Goal: Task Accomplishment & Management: Manage account settings

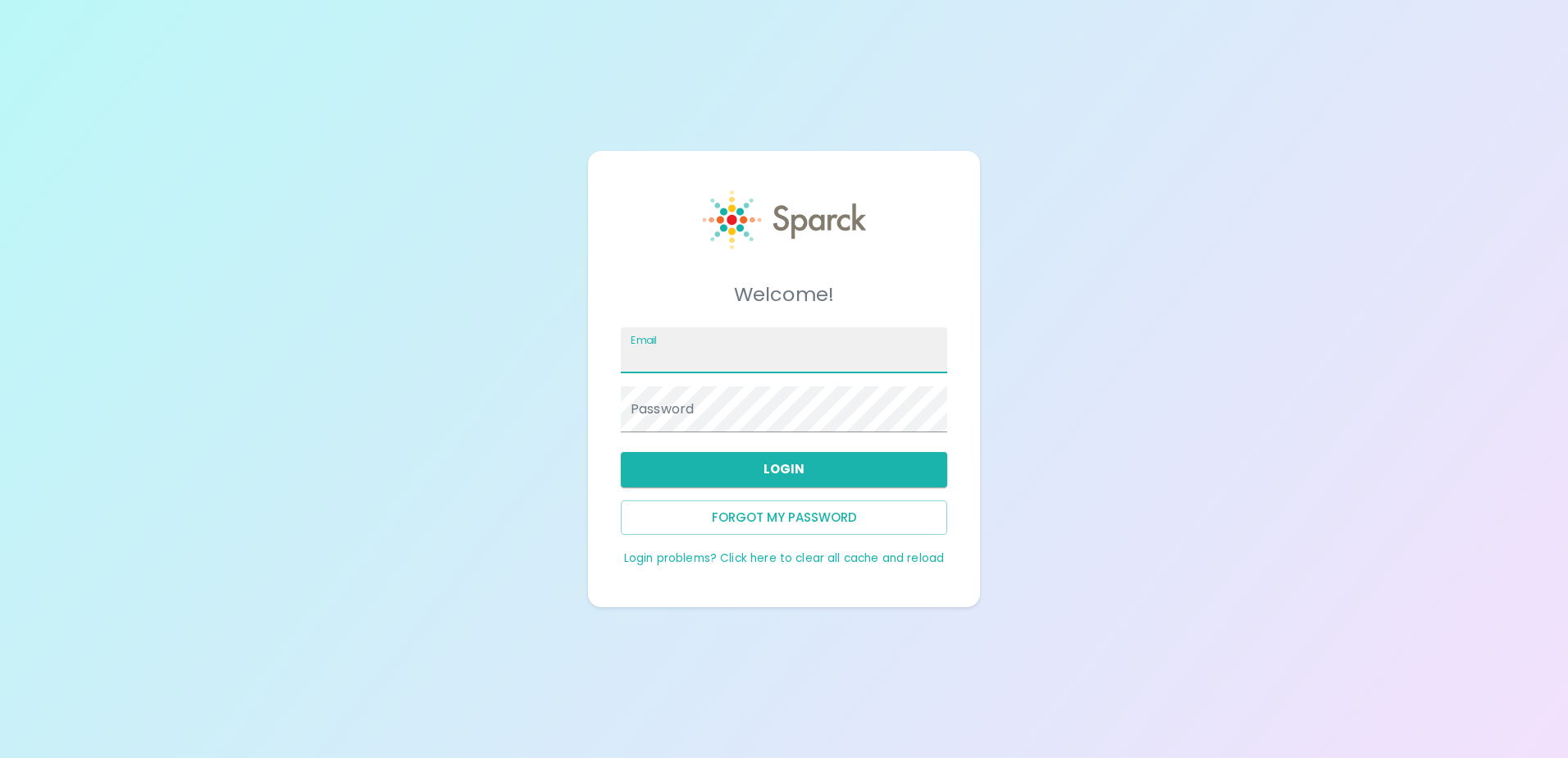
click at [710, 362] on input "Email" at bounding box center [784, 350] width 326 height 46
type input "[EMAIL_ADDRESS][DOMAIN_NAME]"
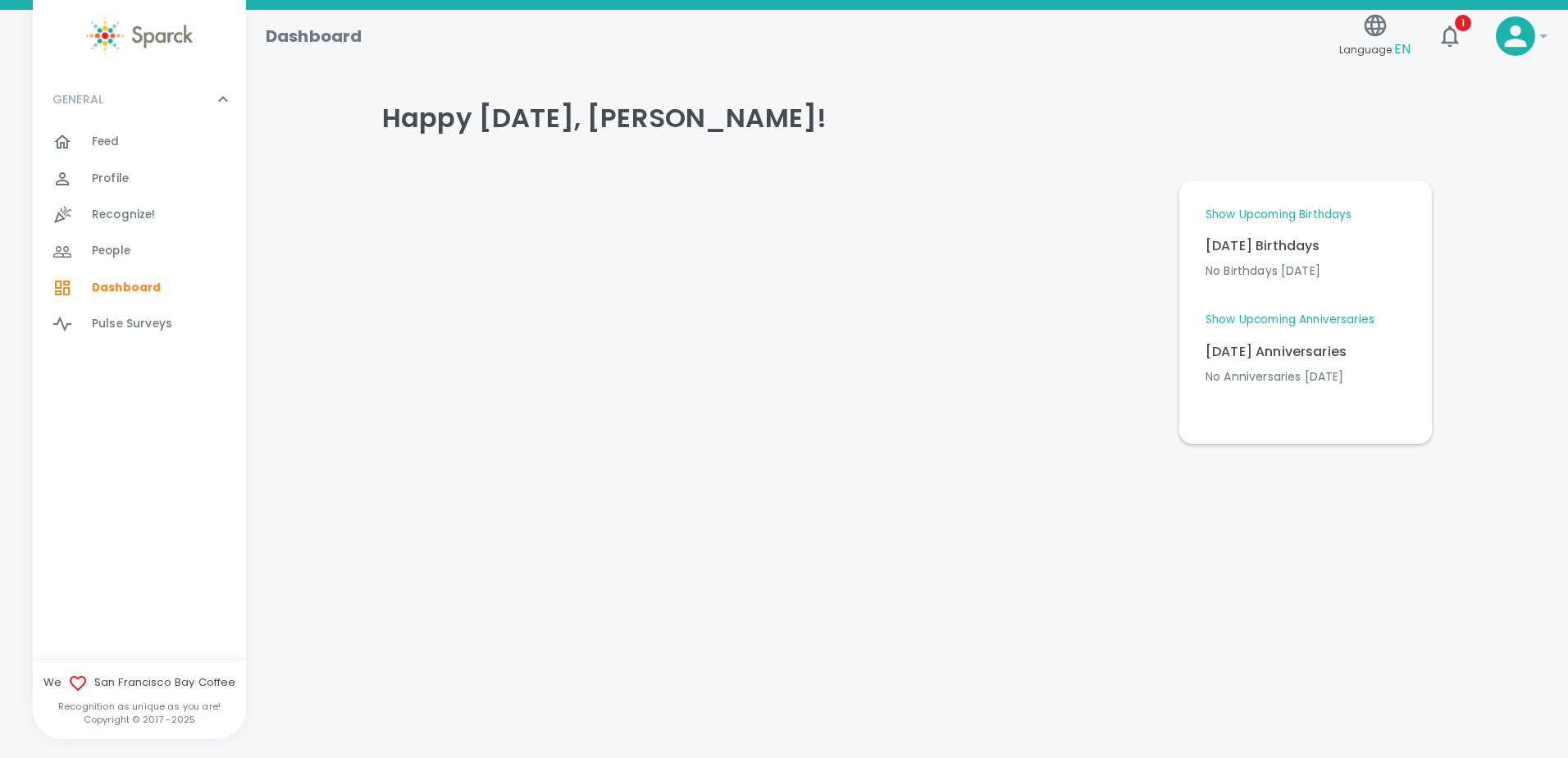
click at [1454, 33] on icon "button" at bounding box center [1450, 36] width 17 height 22
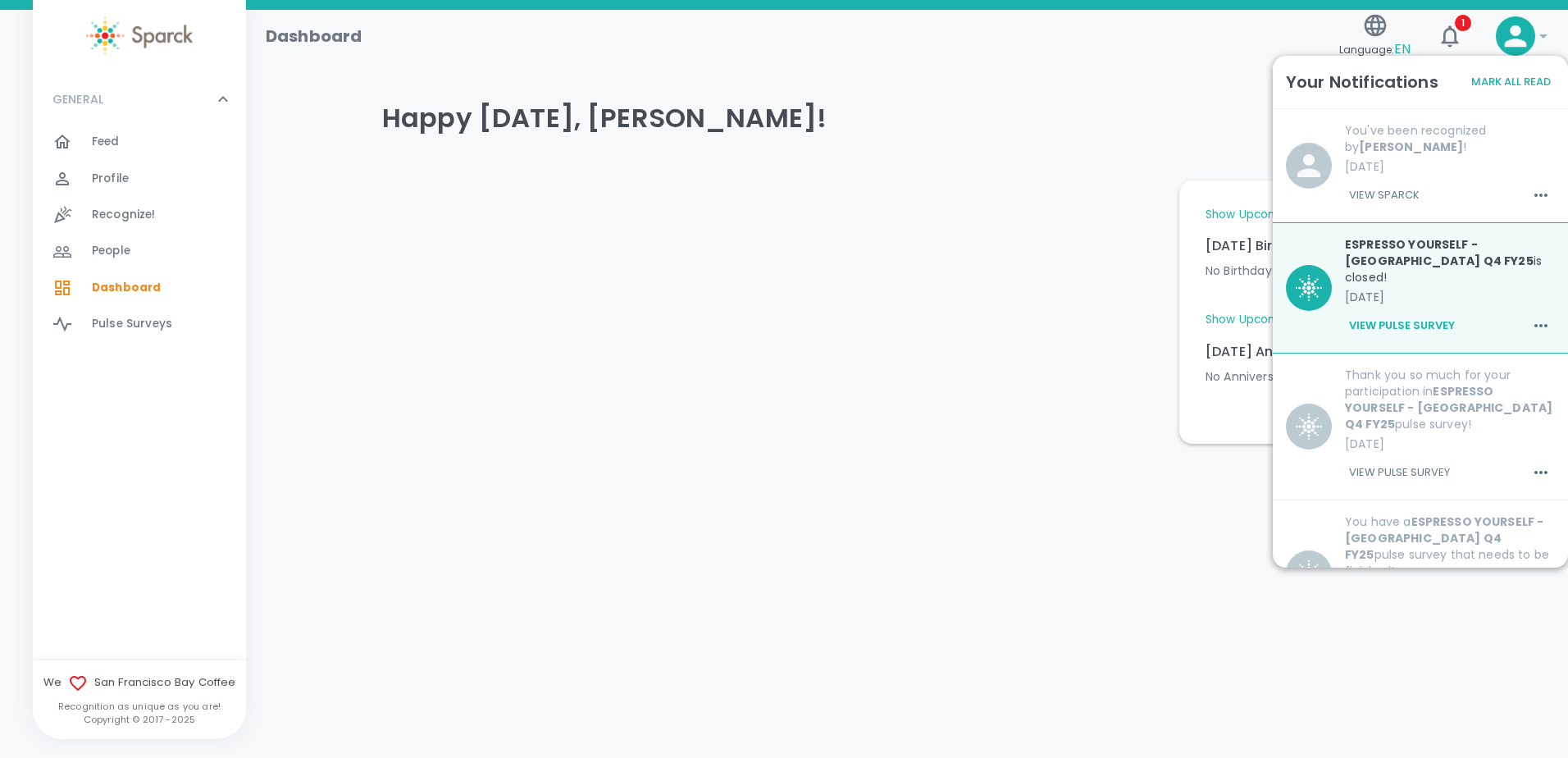
click at [1096, 443] on div at bounding box center [768, 306] width 798 height 277
drag, startPoint x: 958, startPoint y: 203, endPoint x: 912, endPoint y: 207, distance: 46.2
click at [958, 205] on div at bounding box center [768, 306] width 798 height 277
click at [107, 212] on span "Recognize!" at bounding box center [124, 215] width 64 height 16
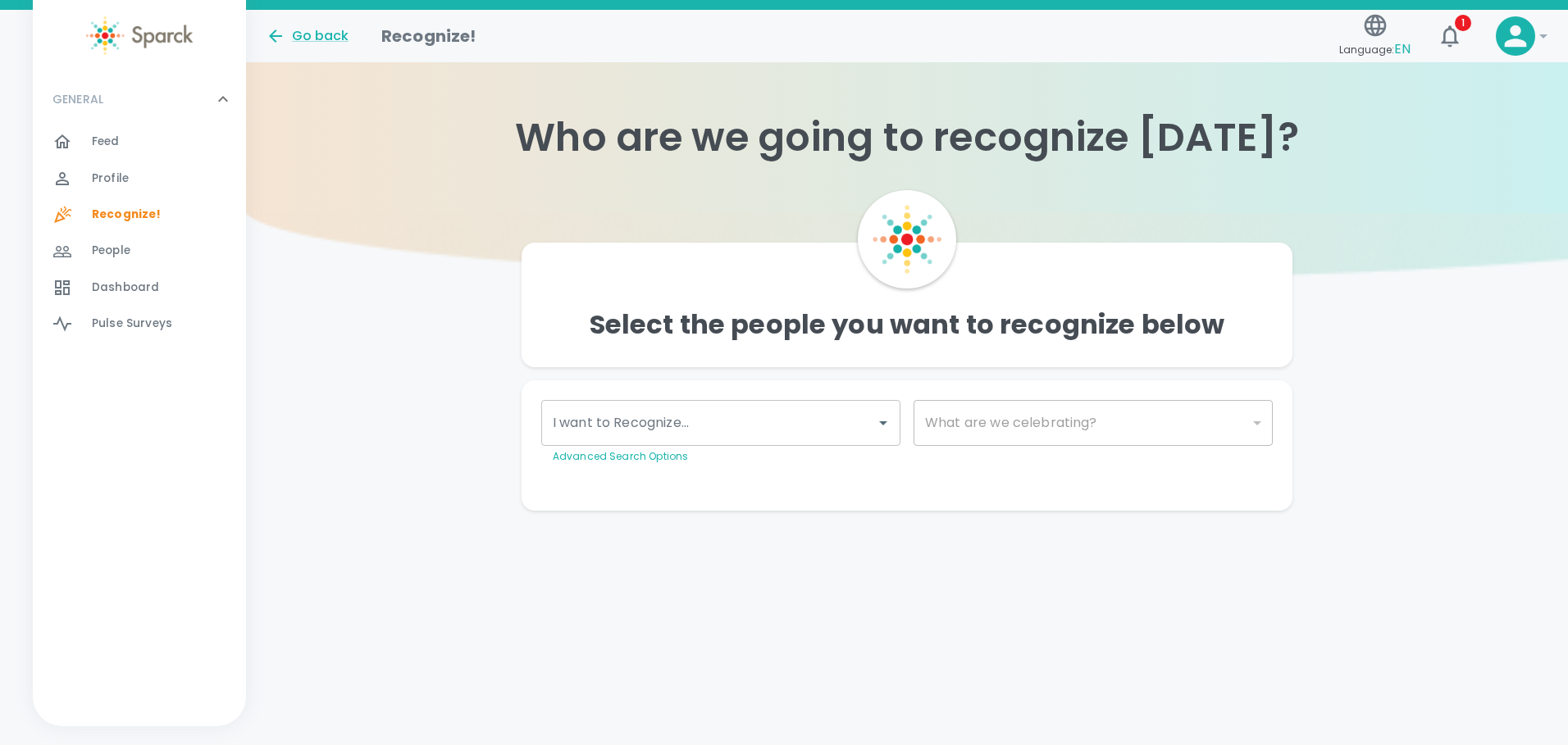
click at [716, 428] on input "I want to Recognize..." at bounding box center [709, 423] width 320 height 31
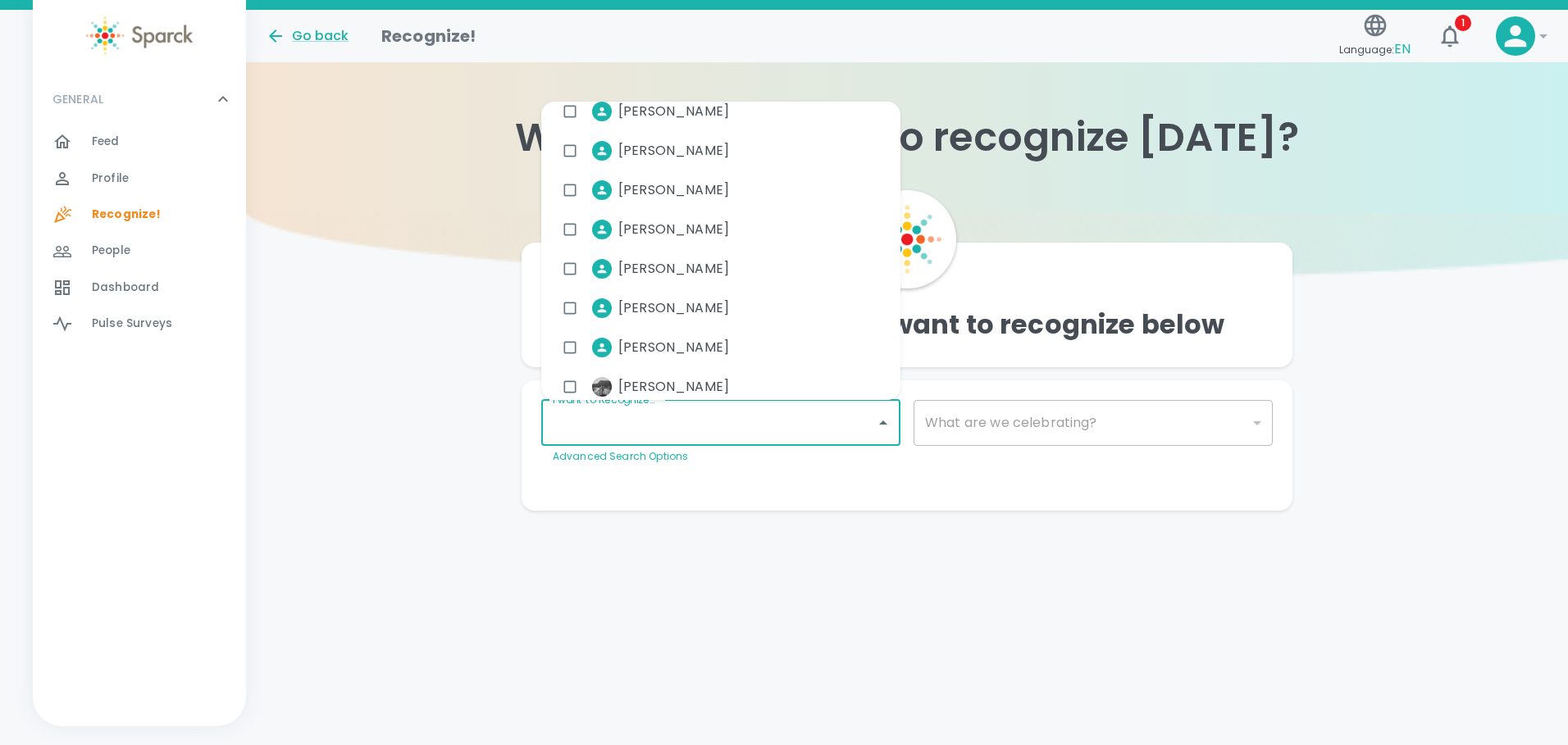
scroll to position [1312, 0]
click at [604, 226] on icon at bounding box center [601, 232] width 14 height 14
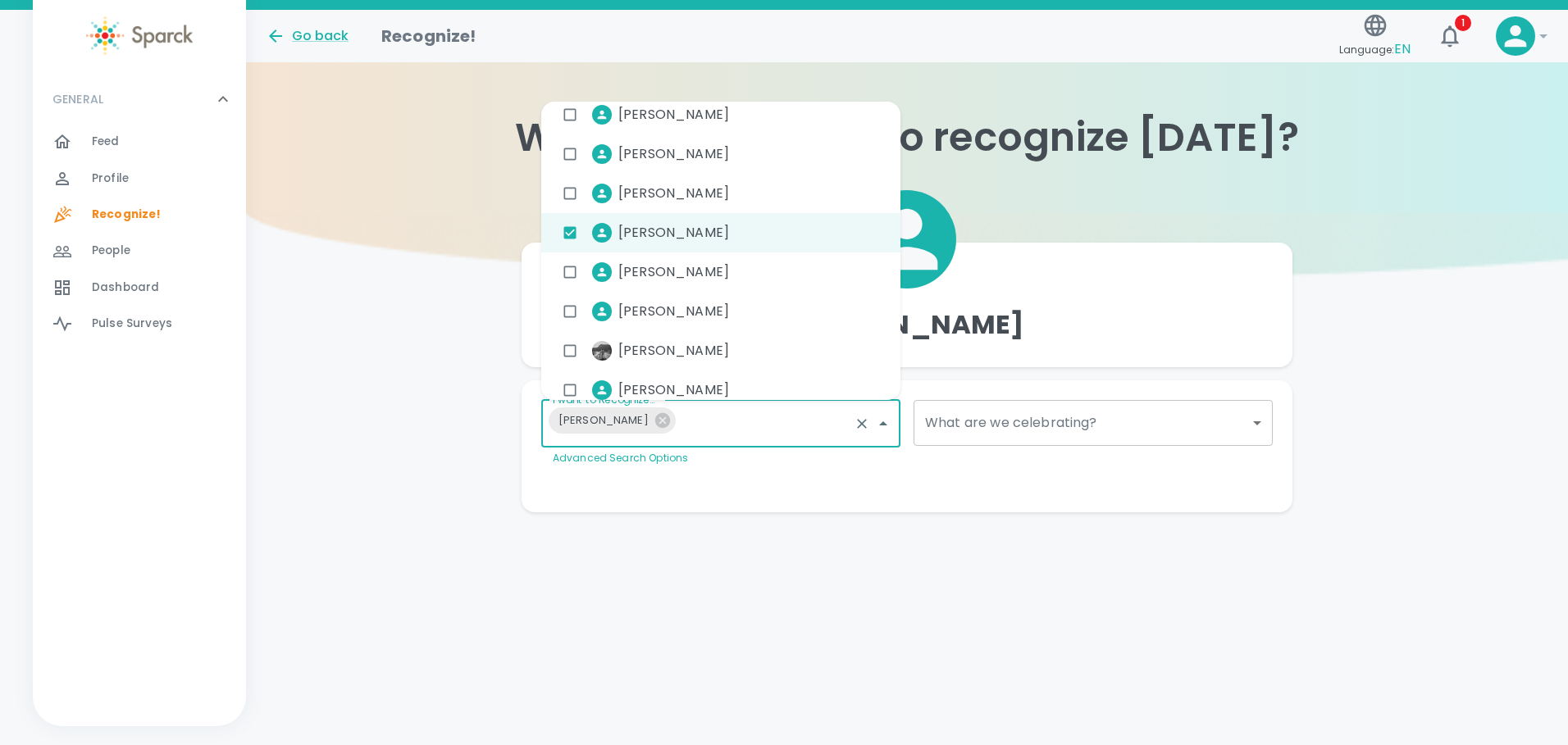
click at [654, 419] on icon at bounding box center [663, 420] width 18 height 18
checkbox input "false"
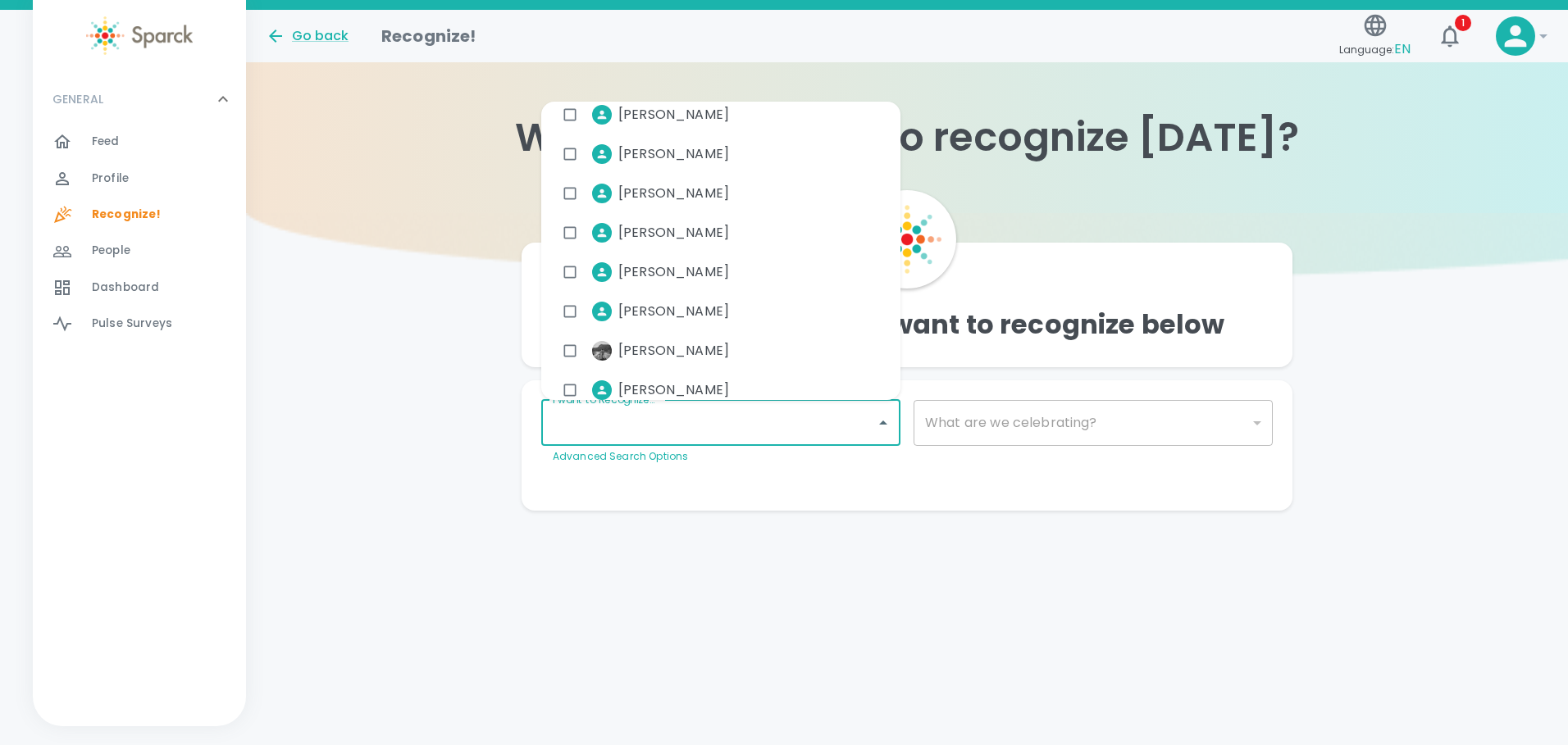
click at [967, 569] on div "Go back Recognize! Language: EN 1 ! GENERAL 0 Feed 0 Profile 0 Recognize! 0 Peo…" at bounding box center [784, 293] width 1568 height 567
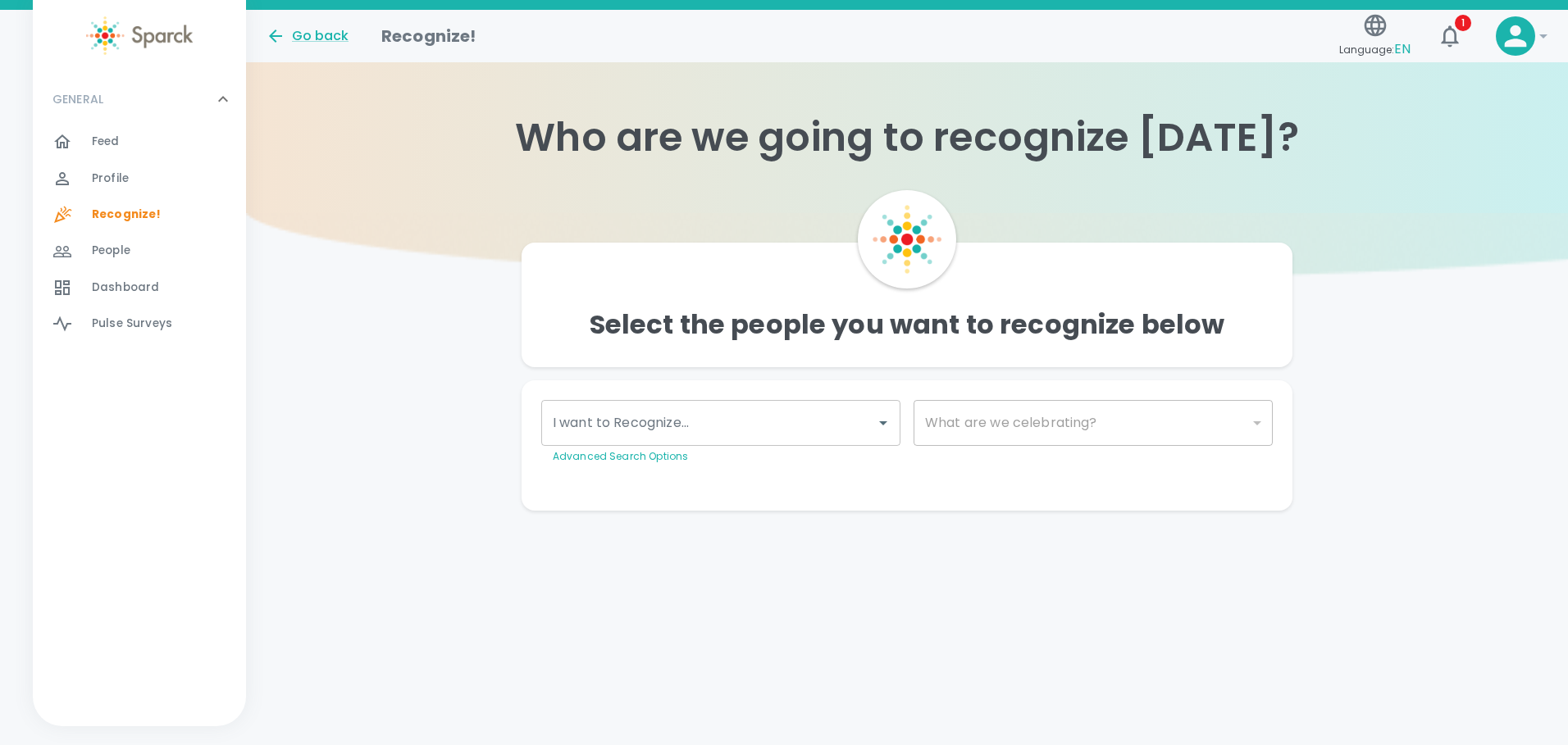
click at [1512, 43] on icon at bounding box center [1516, 36] width 22 height 22
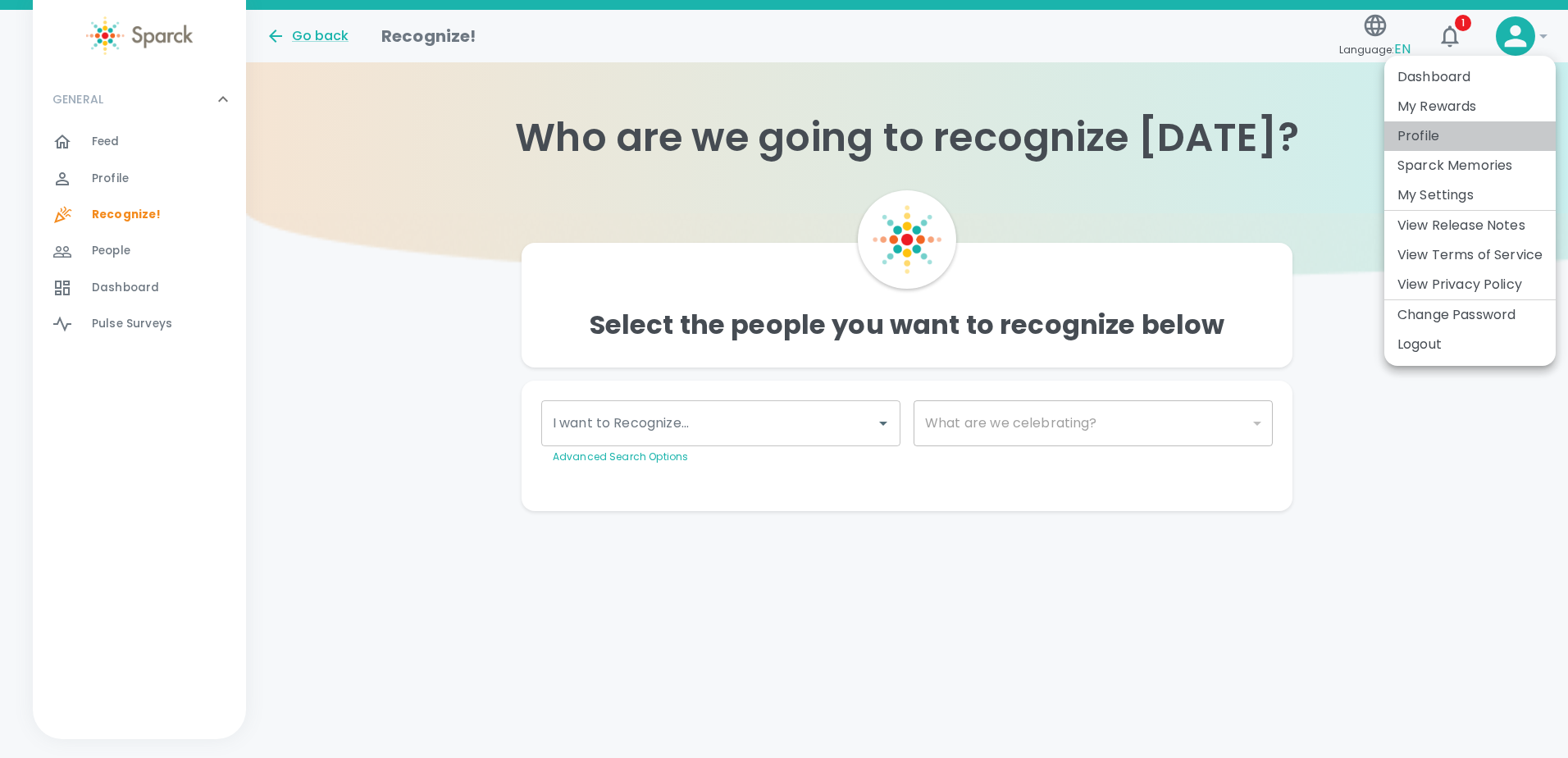
click at [1426, 128] on li "Profile" at bounding box center [1470, 136] width 172 height 30
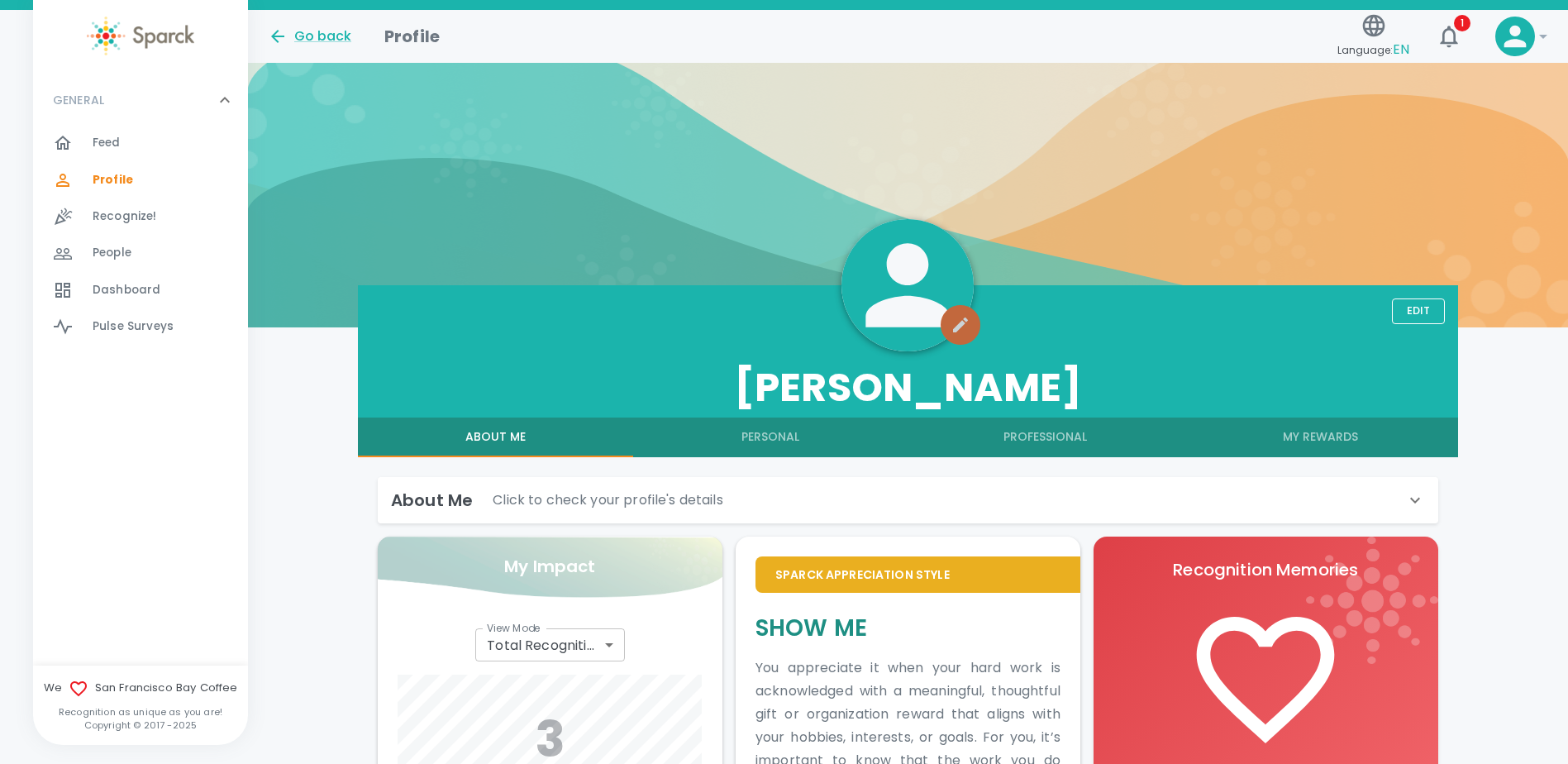
click at [971, 321] on button "button" at bounding box center [960, 325] width 40 height 40
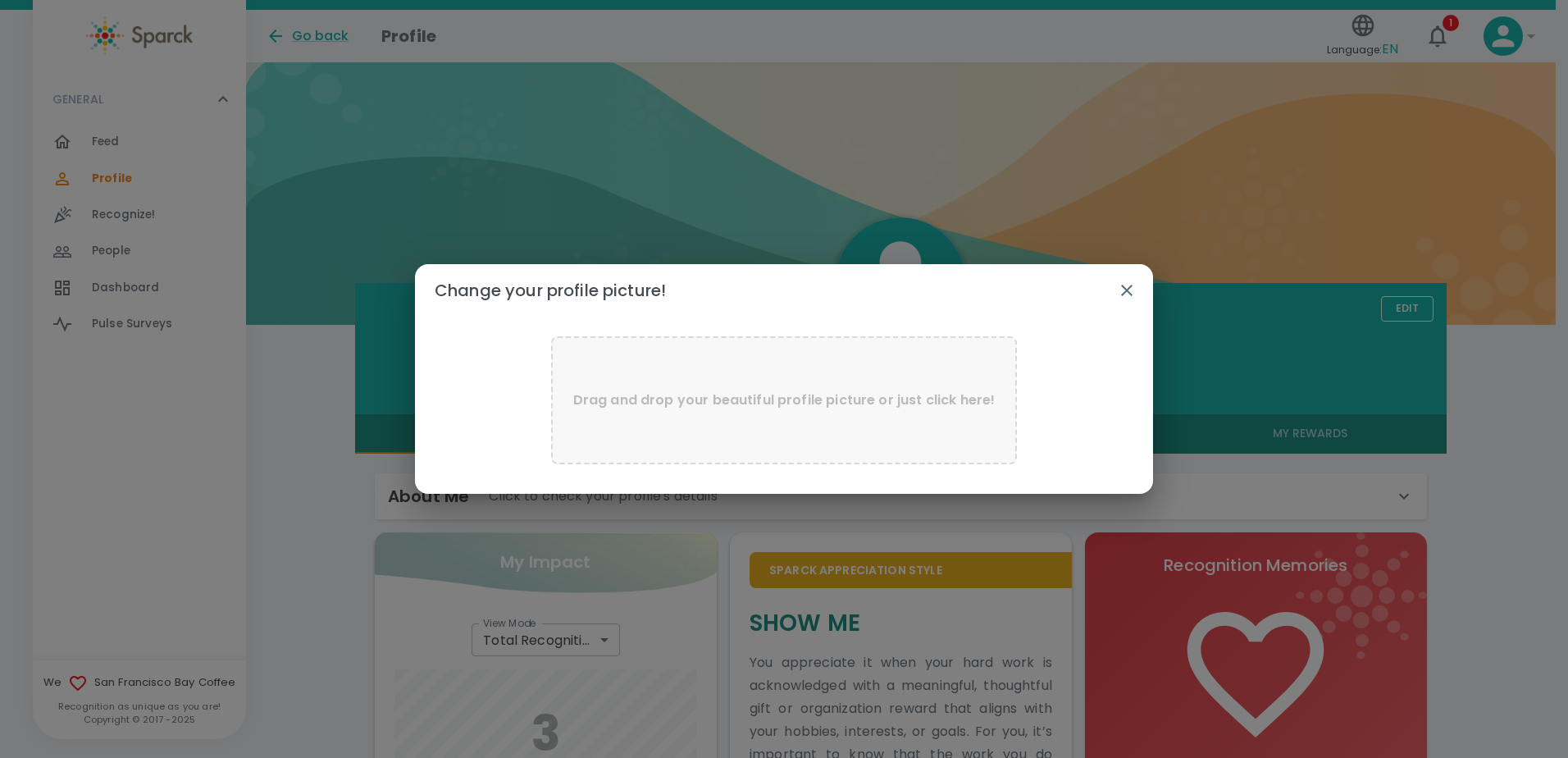
click at [867, 405] on p "Drag and drop your beautiful profile picture or just click here!" at bounding box center [784, 401] width 422 height 20
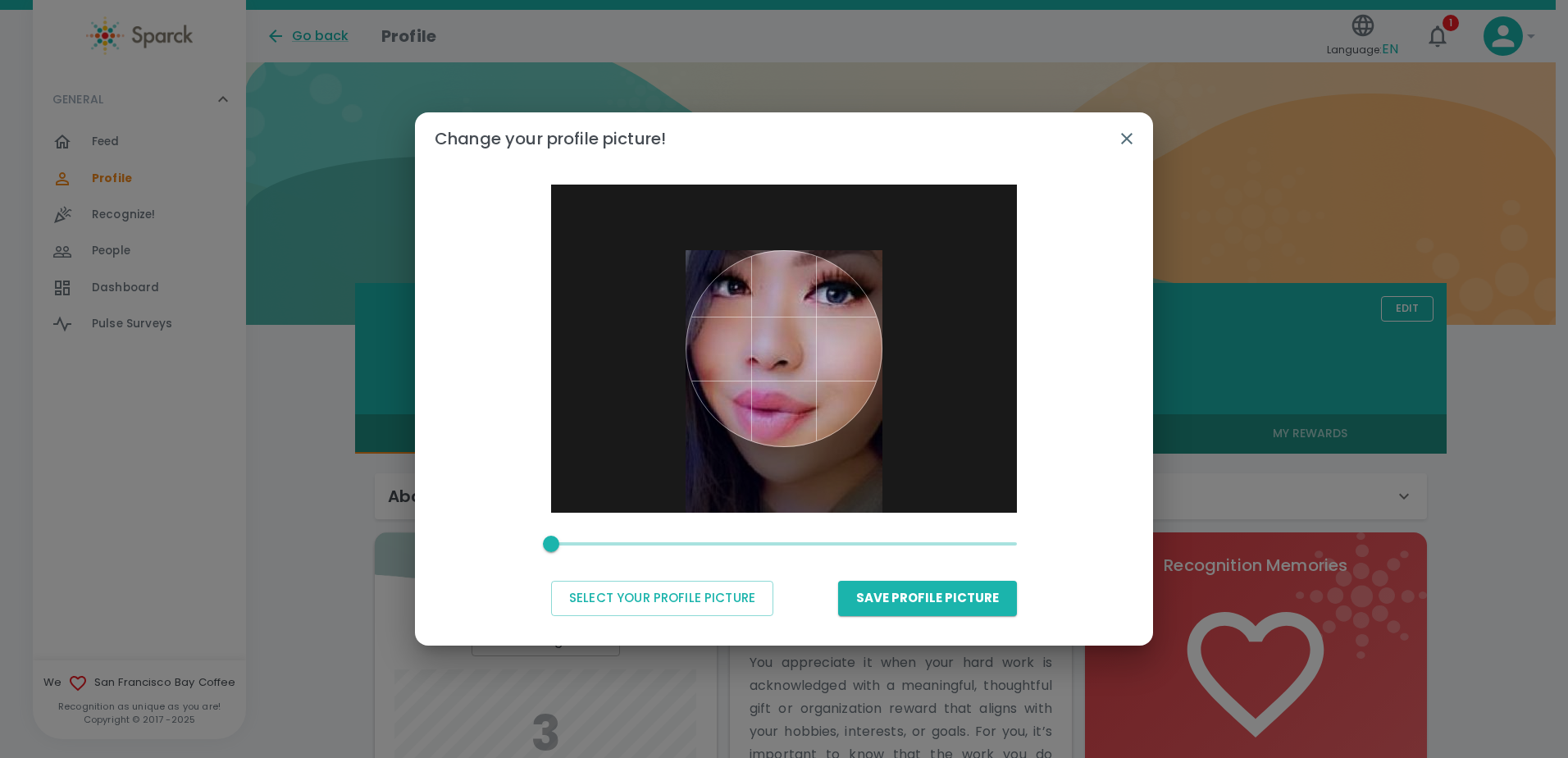
drag, startPoint x: 798, startPoint y: 292, endPoint x: 791, endPoint y: 325, distance: 33.7
click at [791, 325] on div at bounding box center [784, 349] width 197 height 197
click at [893, 594] on button "Save Profile Picture" at bounding box center [928, 598] width 179 height 34
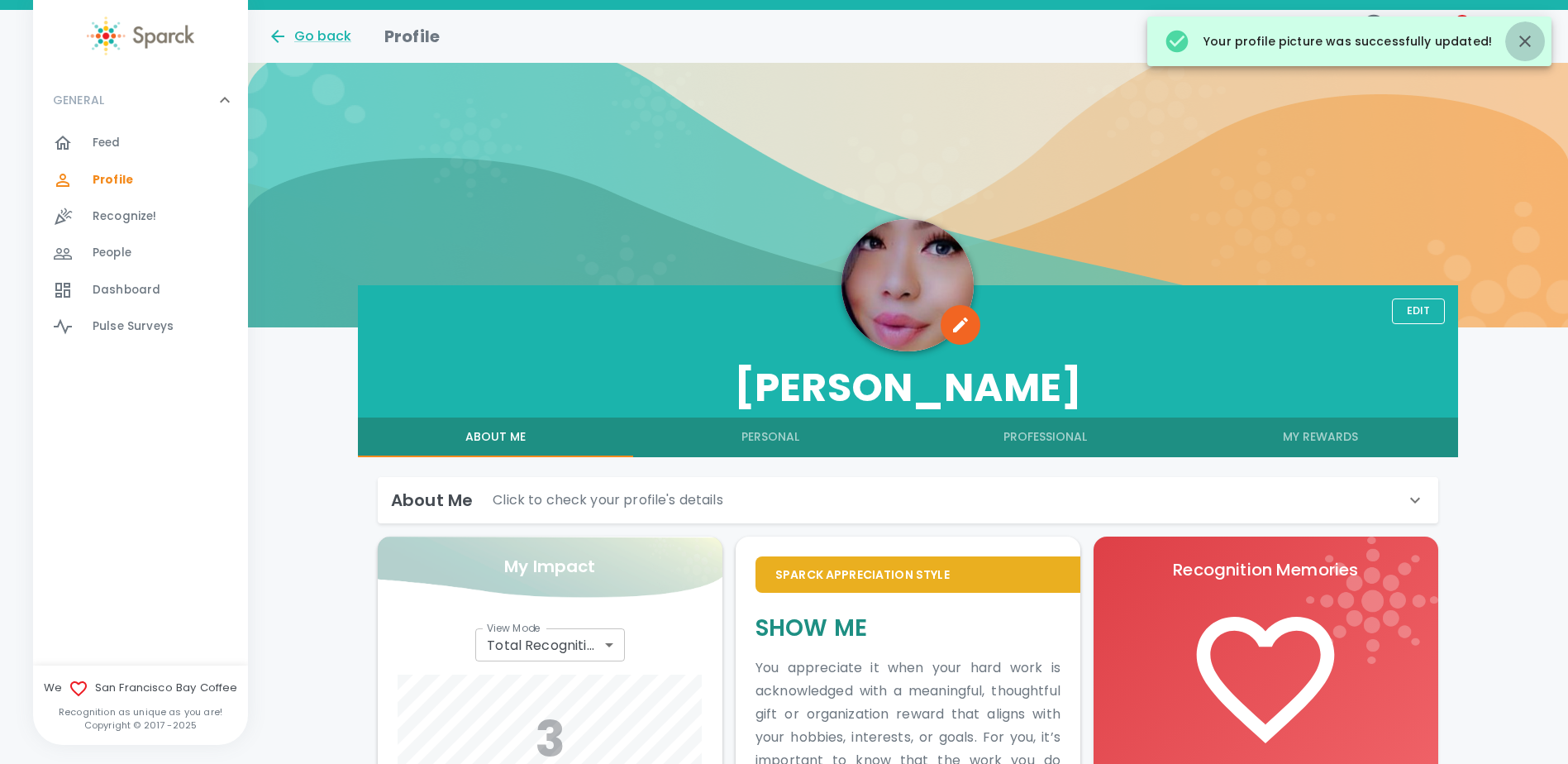
click at [1532, 47] on icon "button" at bounding box center [1524, 41] width 20 height 20
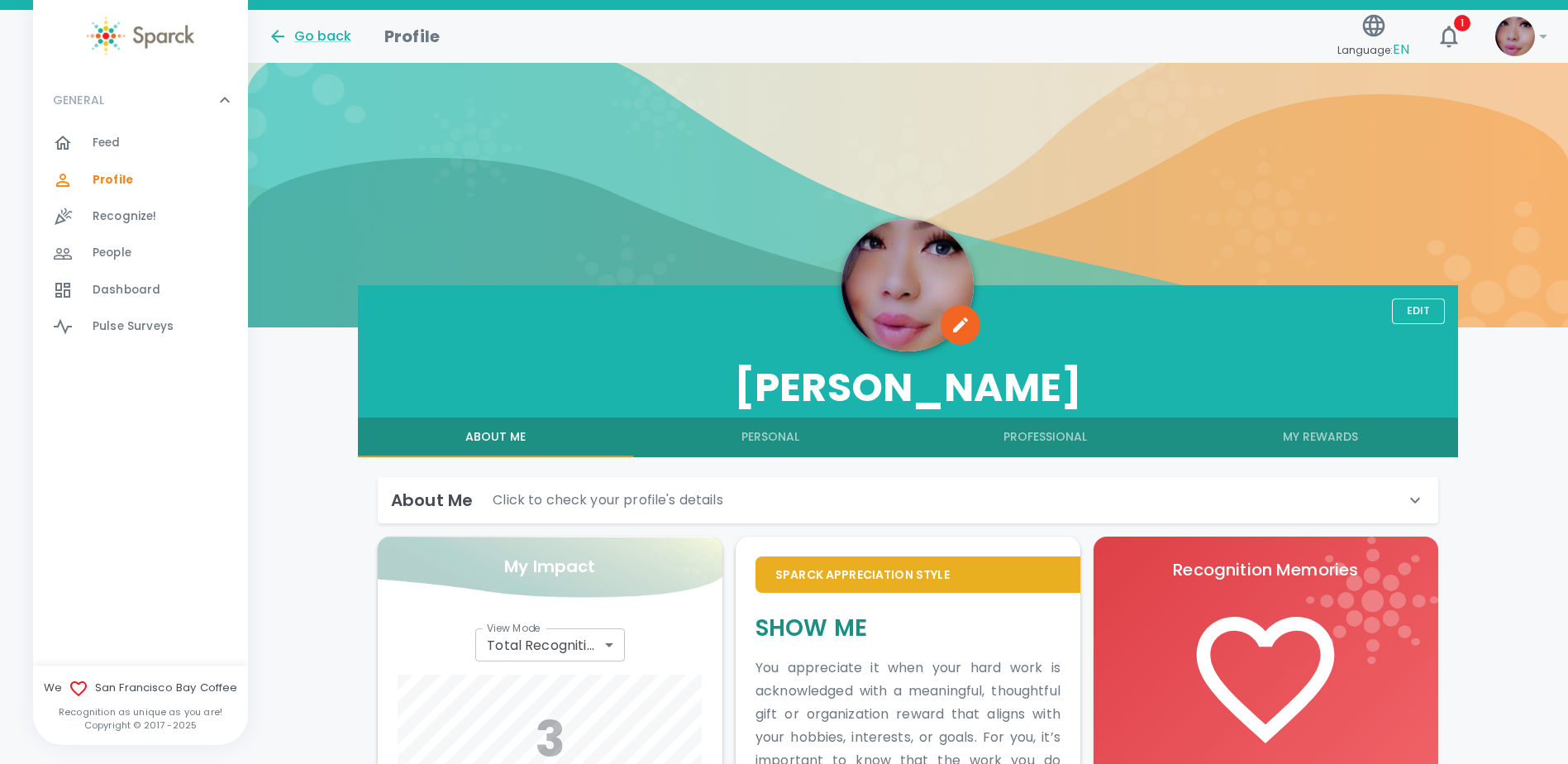
click at [302, 34] on div "Go back" at bounding box center [310, 36] width 84 height 20
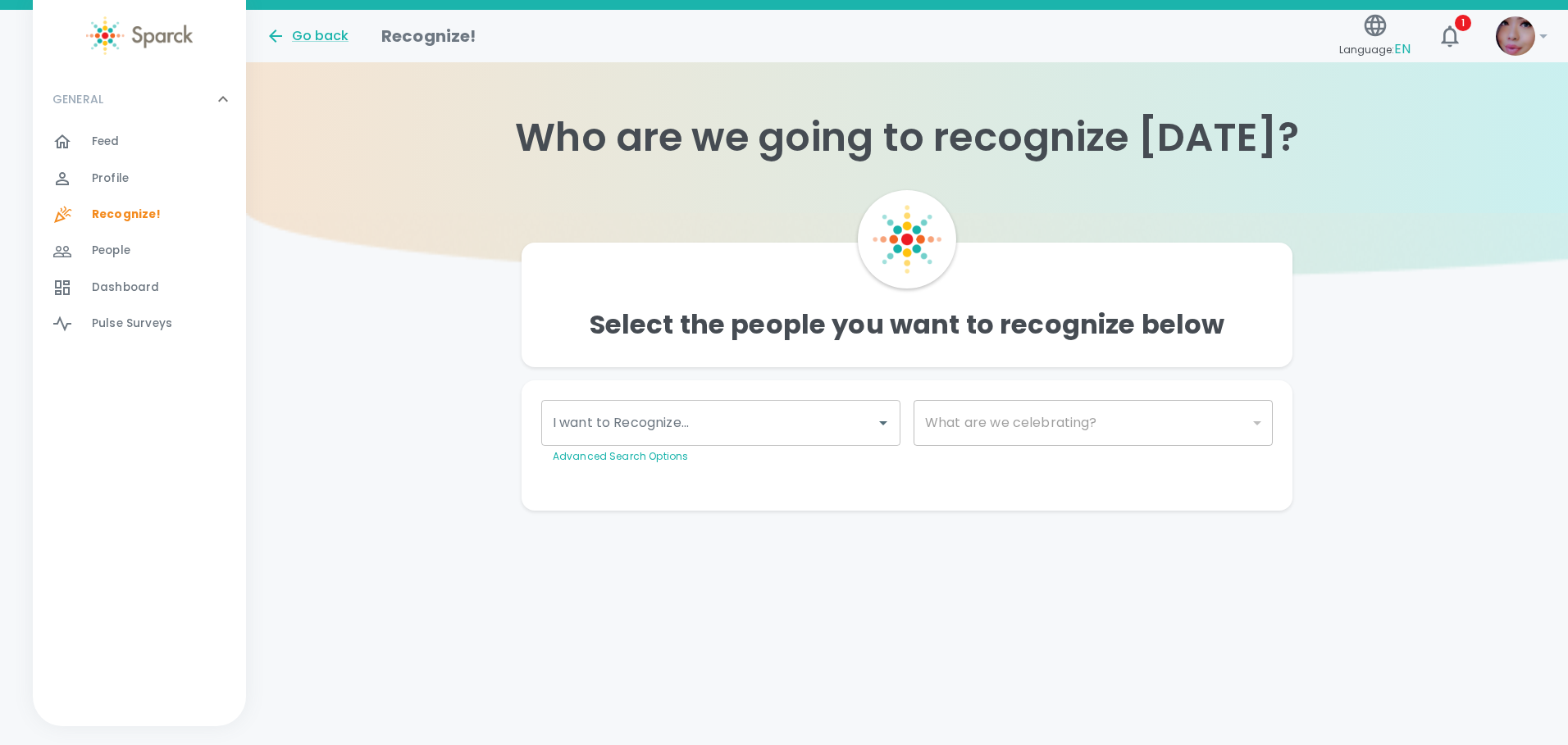
click at [640, 446] on div "I want to Recognize... I want to Recognize... Advanced Search Options" at bounding box center [721, 433] width 359 height 65
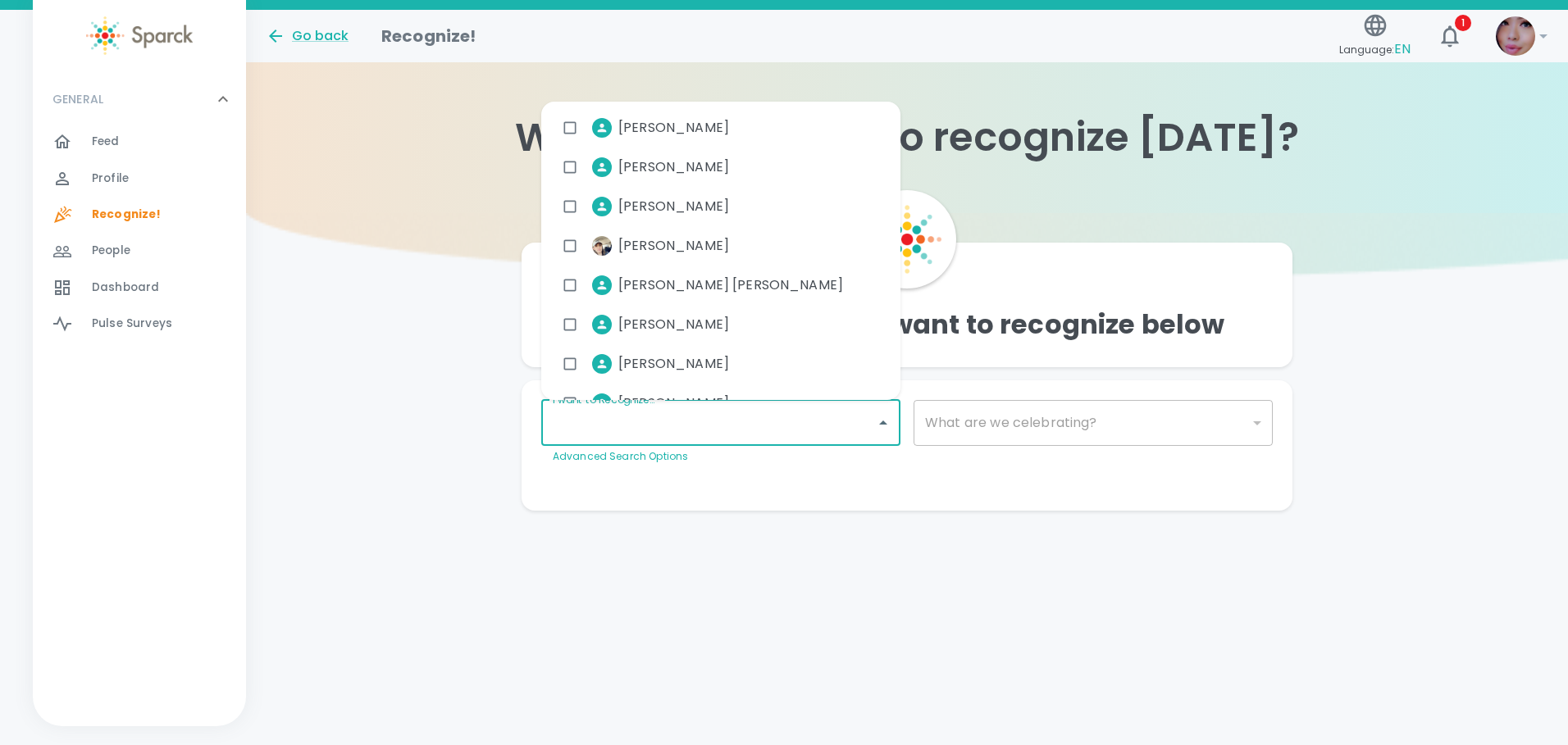
click at [643, 423] on input "I want to Recognize..." at bounding box center [709, 423] width 320 height 31
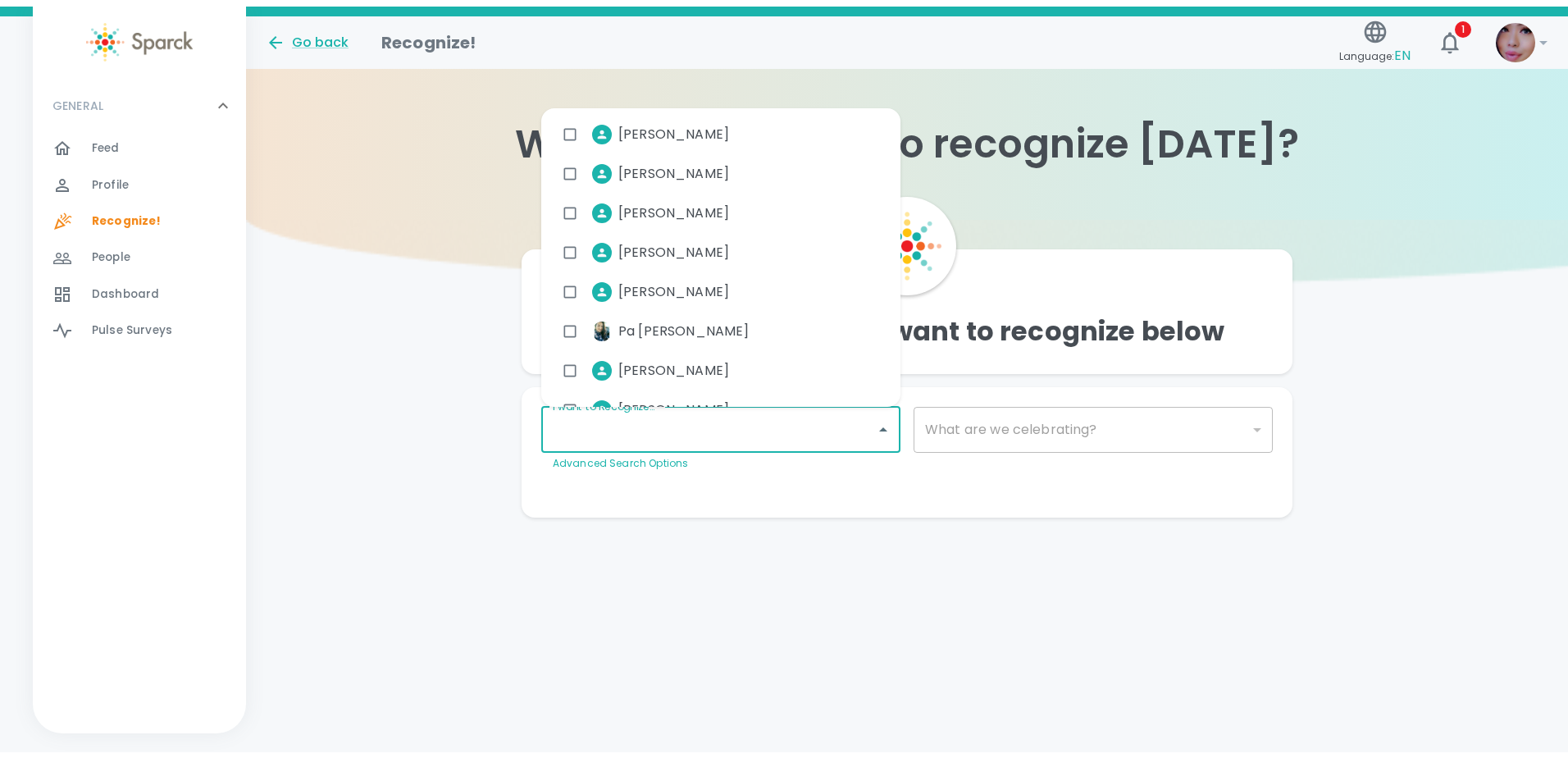
scroll to position [8120, 0]
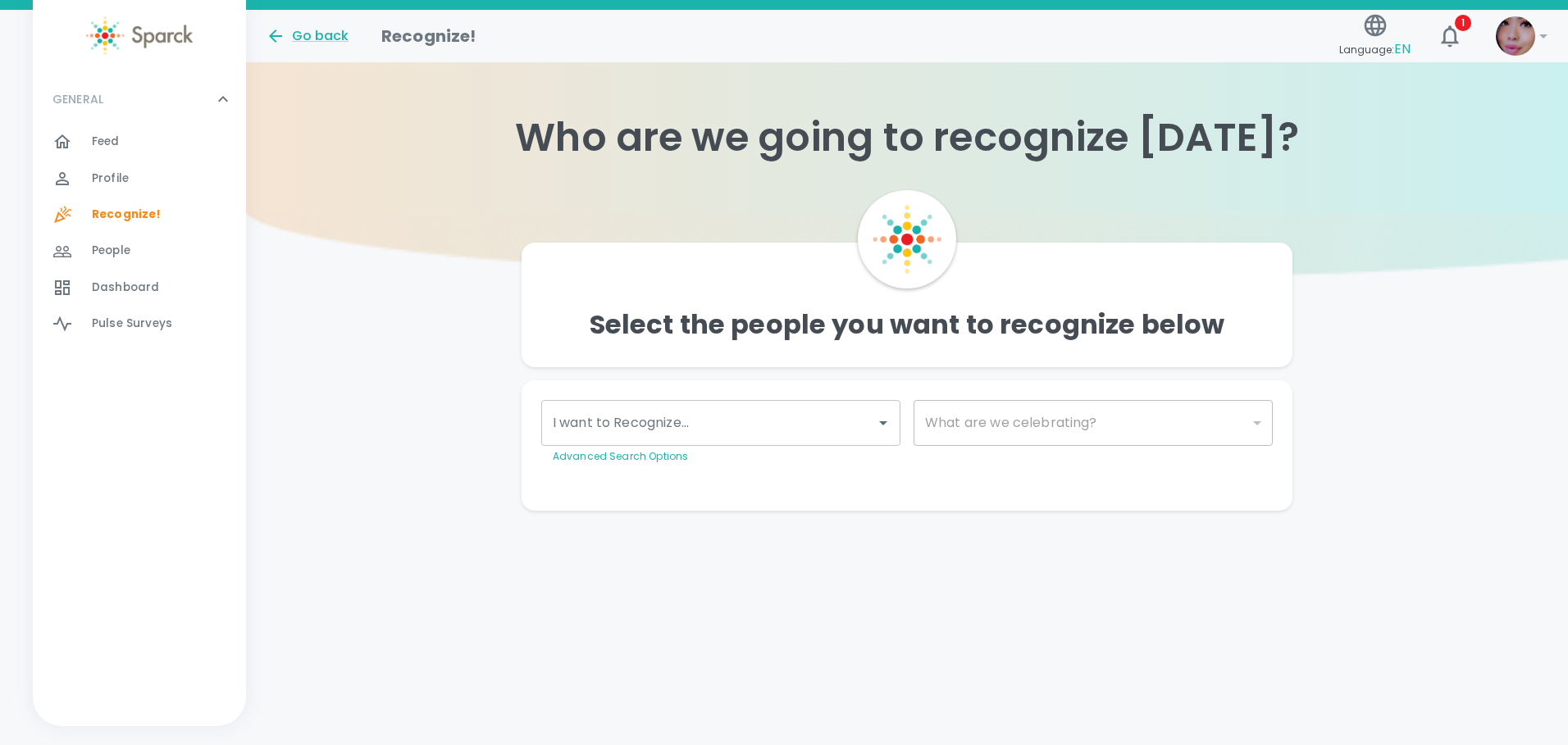
click at [1237, 234] on div at bounding box center [907, 239] width 771 height 99
click at [1508, 41] on img at bounding box center [1516, 36] width 40 height 40
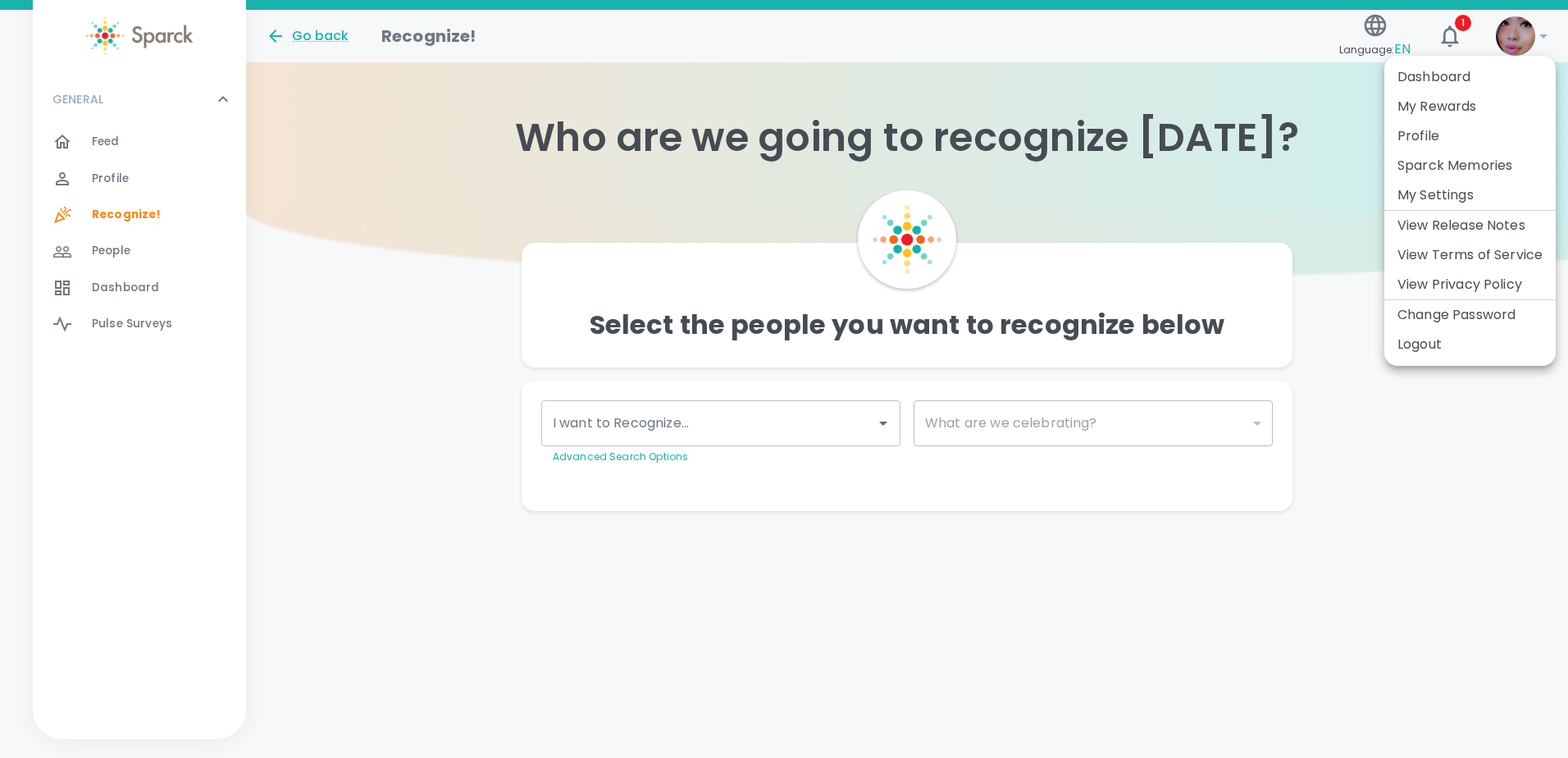
click at [1431, 336] on li "Logout" at bounding box center [1470, 345] width 172 height 30
